Goal: Share content

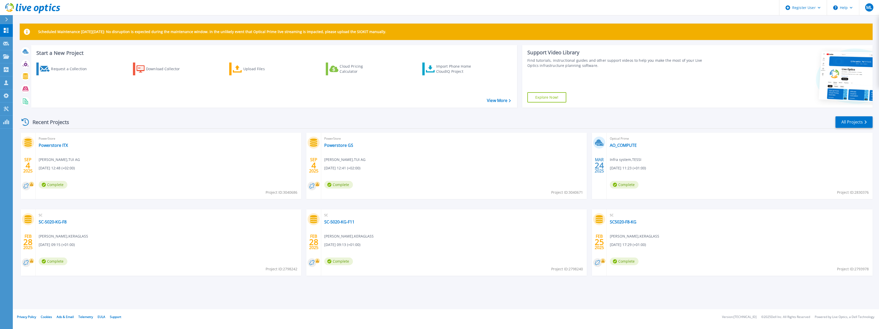
click at [494, 152] on div "PowerStore Powerstore GS Sébastien FALLA , TUI AG 09/04/2025, 12:41 (+02:00) Co…" at bounding box center [454, 166] width 266 height 66
drag, startPoint x: 60, startPoint y: 222, endPoint x: 112, endPoint y: 231, distance: 52.9
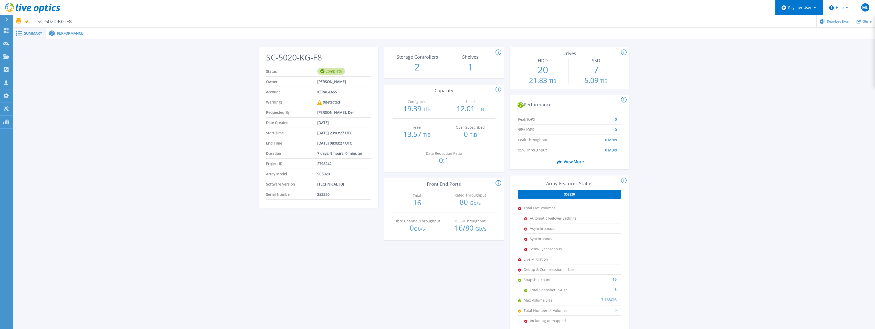
click at [803, 4] on div "Register User" at bounding box center [798, 7] width 47 height 15
click at [799, 21] on link "Register New Partner User" at bounding box center [804, 22] width 57 height 13
click at [863, 23] on div "Share" at bounding box center [864, 21] width 22 height 12
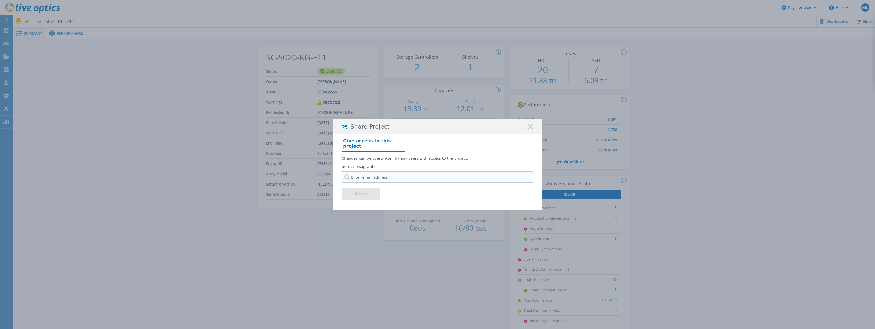
click at [417, 174] on input "text" at bounding box center [438, 177] width 192 height 12
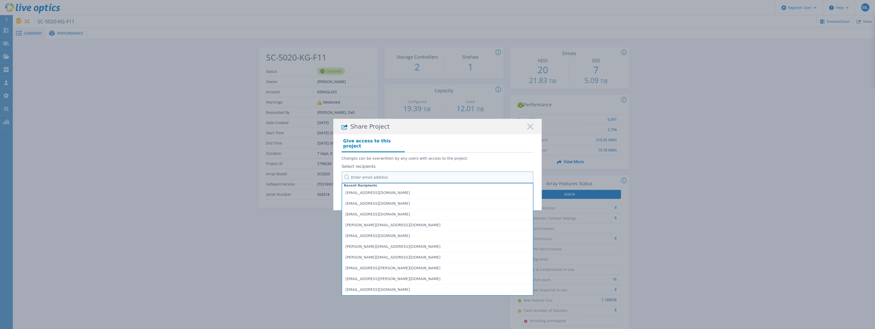
paste input "[EMAIL_ADDRESS][DOMAIN_NAME]"
type input "[EMAIL_ADDRESS][DOMAIN_NAME]"
click at [415, 157] on p "Changes can be overwritten by any users with access to the project." at bounding box center [438, 158] width 192 height 4
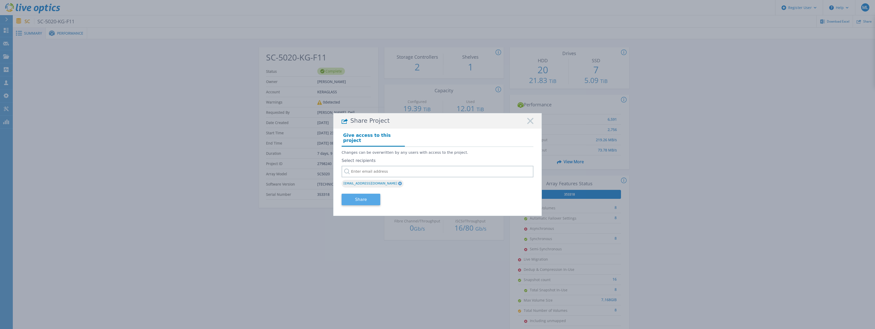
click at [353, 197] on button "Share" at bounding box center [361, 200] width 39 height 12
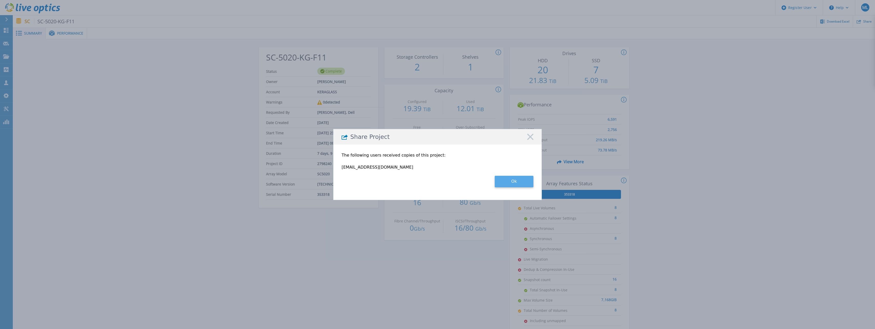
click at [515, 182] on button "Ok" at bounding box center [514, 182] width 39 height 12
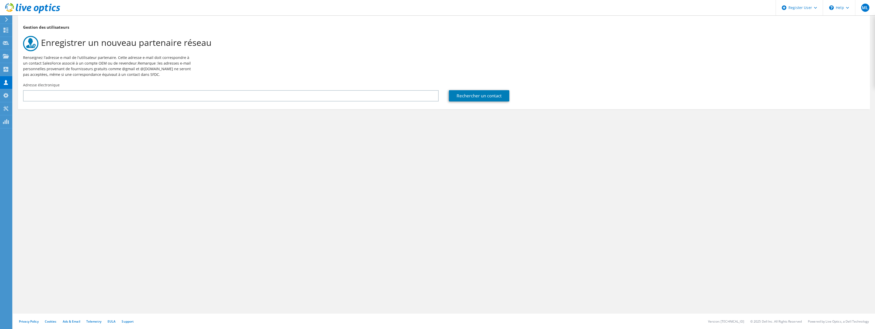
click at [311, 102] on div "Adresse électronique" at bounding box center [231, 92] width 426 height 24
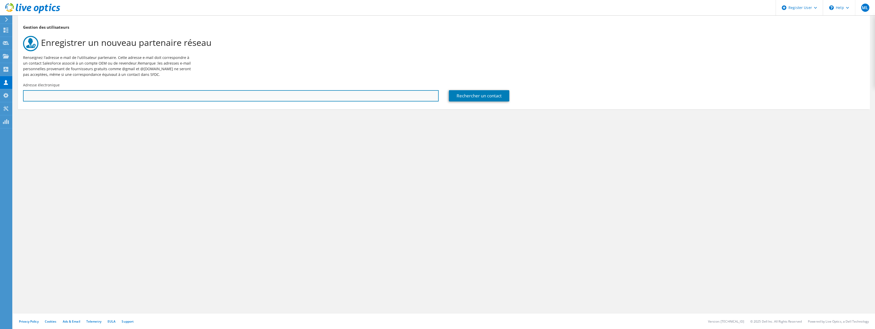
click at [313, 93] on input "text" at bounding box center [231, 95] width 416 height 11
paste input "[EMAIL_ADDRESS][DOMAIN_NAME]"
type input "[EMAIL_ADDRESS][DOMAIN_NAME]"
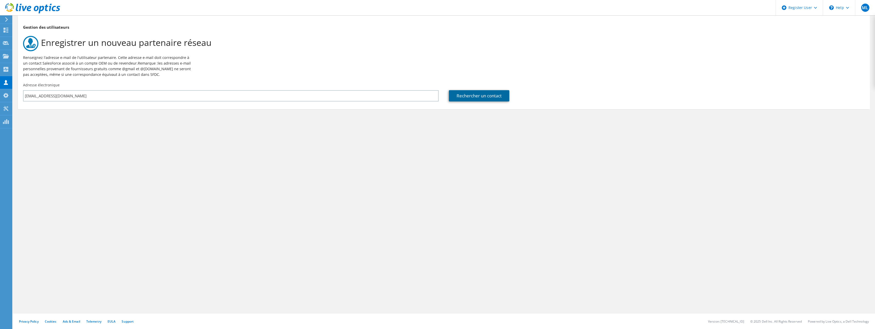
click at [459, 95] on link "Rechercher un contact" at bounding box center [479, 95] width 60 height 11
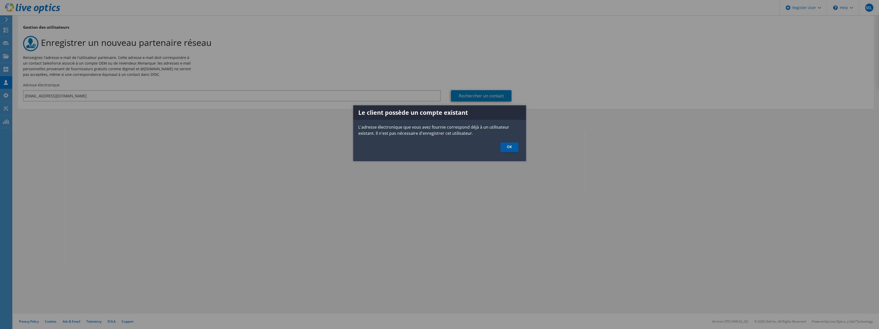
click at [507, 146] on link "OK" at bounding box center [509, 146] width 18 height 9
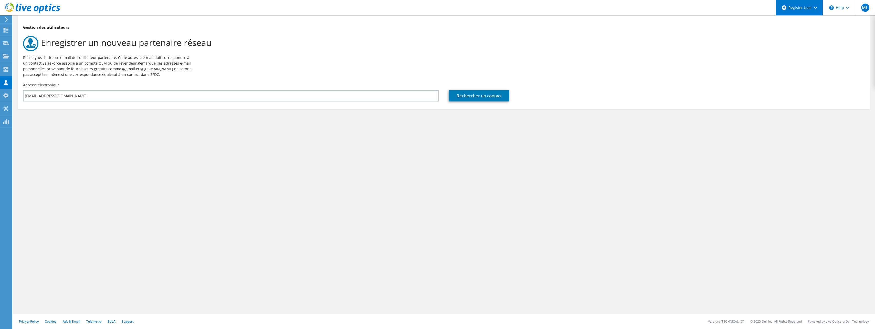
click at [787, 8] on div "Register User" at bounding box center [799, 7] width 47 height 15
click at [149, 104] on div "Adresse électronique [EMAIL_ADDRESS][DOMAIN_NAME]" at bounding box center [231, 92] width 426 height 24
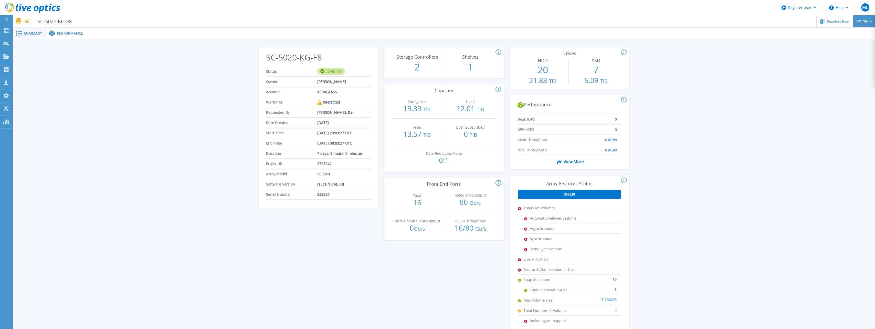
click at [859, 22] on icon at bounding box center [859, 21] width 5 height 5
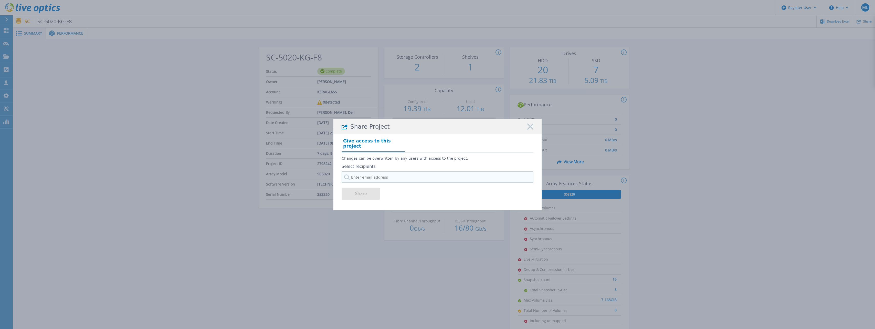
click at [377, 178] on input "text" at bounding box center [438, 177] width 192 height 12
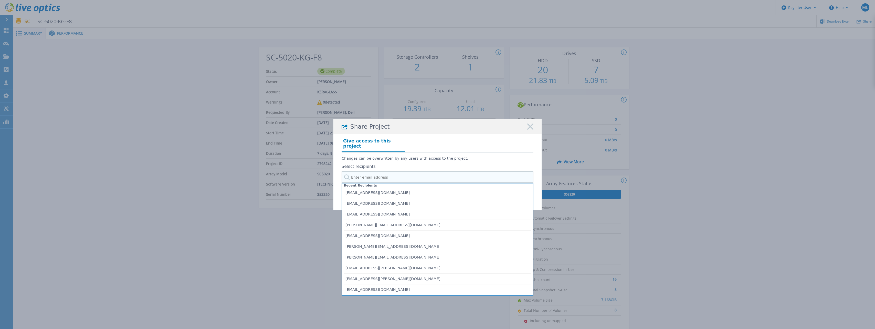
paste input "[EMAIL_ADDRESS][DOMAIN_NAME]"
type input "[EMAIL_ADDRESS][DOMAIN_NAME]"
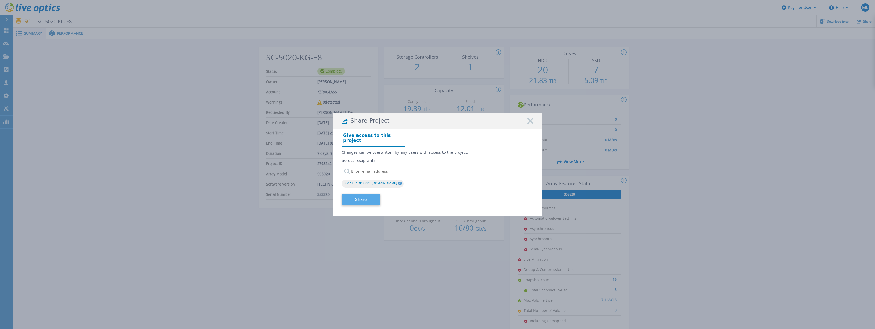
click at [362, 198] on button "Share" at bounding box center [361, 200] width 39 height 12
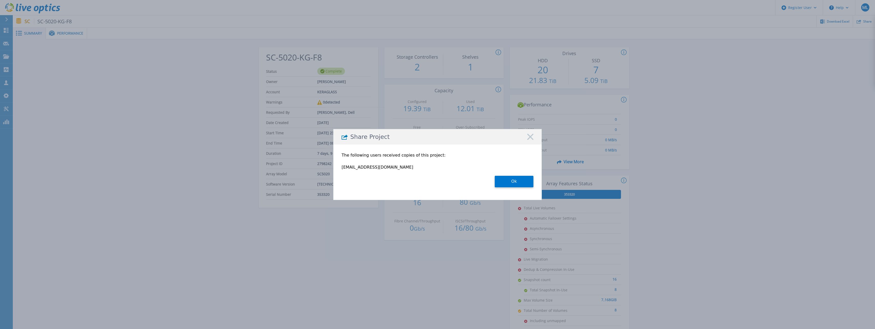
click at [522, 188] on section "The following users received copies of this project: amazet@mti.com Ok" at bounding box center [438, 170] width 192 height 46
click at [522, 180] on button "Ok" at bounding box center [514, 182] width 39 height 12
